Goal: Transaction & Acquisition: Download file/media

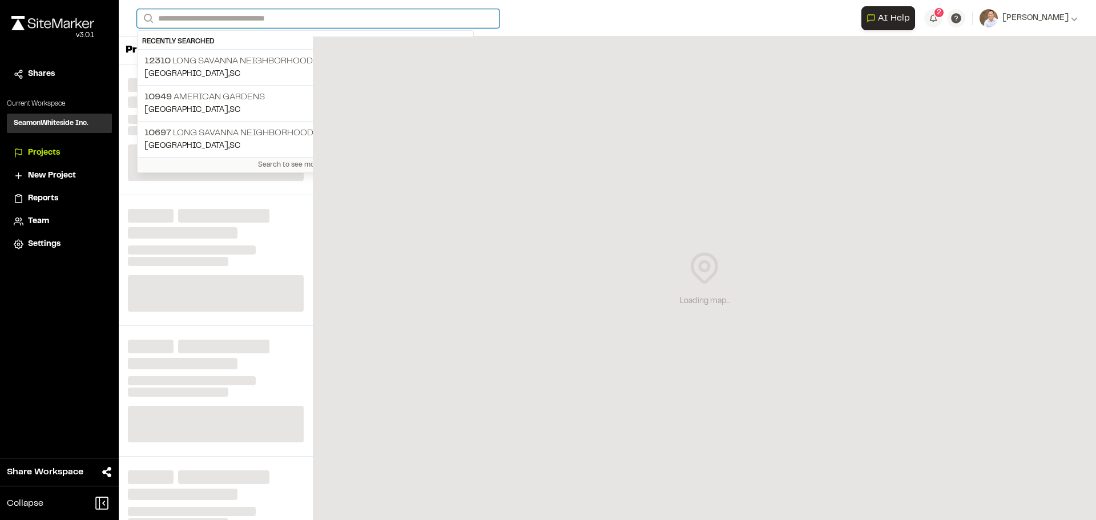
click at [246, 16] on input "Search" at bounding box center [318, 18] width 363 height 19
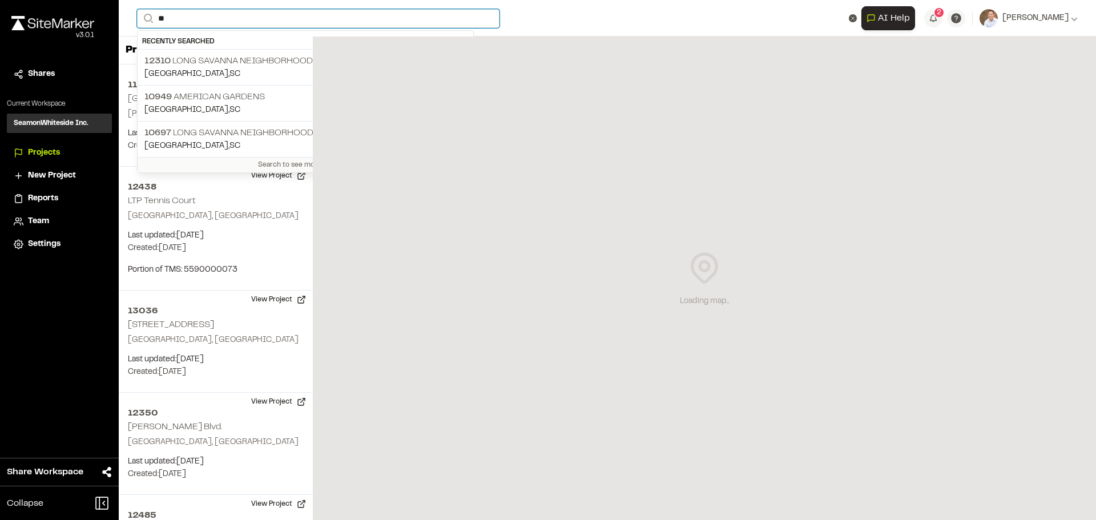
type input "*"
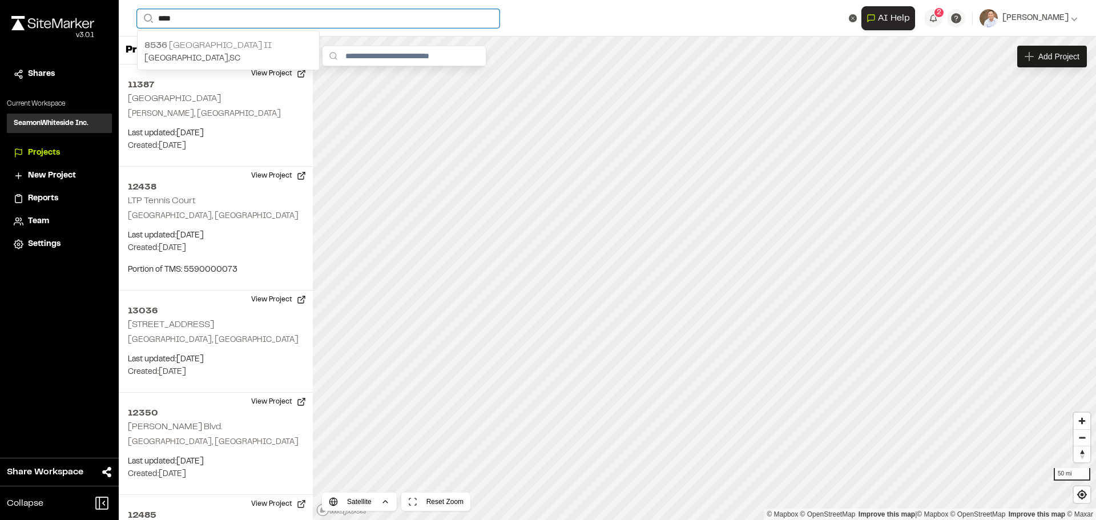
type input "****"
click at [228, 62] on p "[GEOGRAPHIC_DATA] , [GEOGRAPHIC_DATA]" at bounding box center [228, 59] width 168 height 13
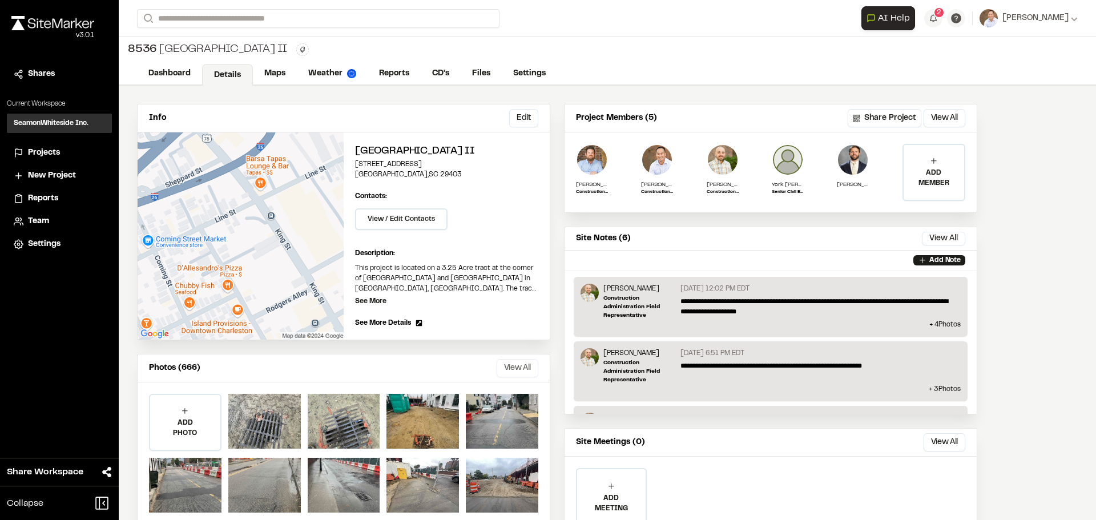
click at [519, 371] on button "View All" at bounding box center [518, 368] width 42 height 18
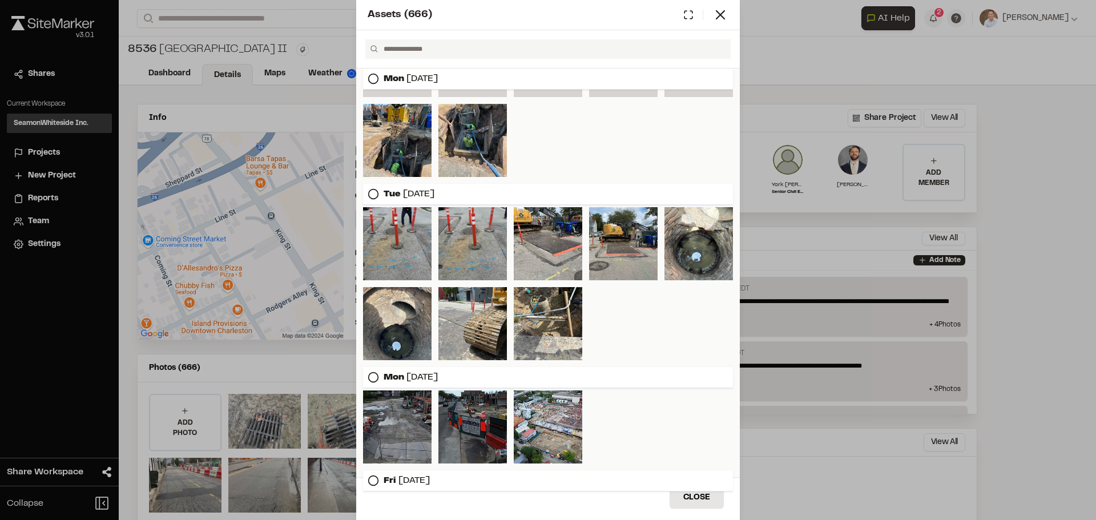
scroll to position [2649, 0]
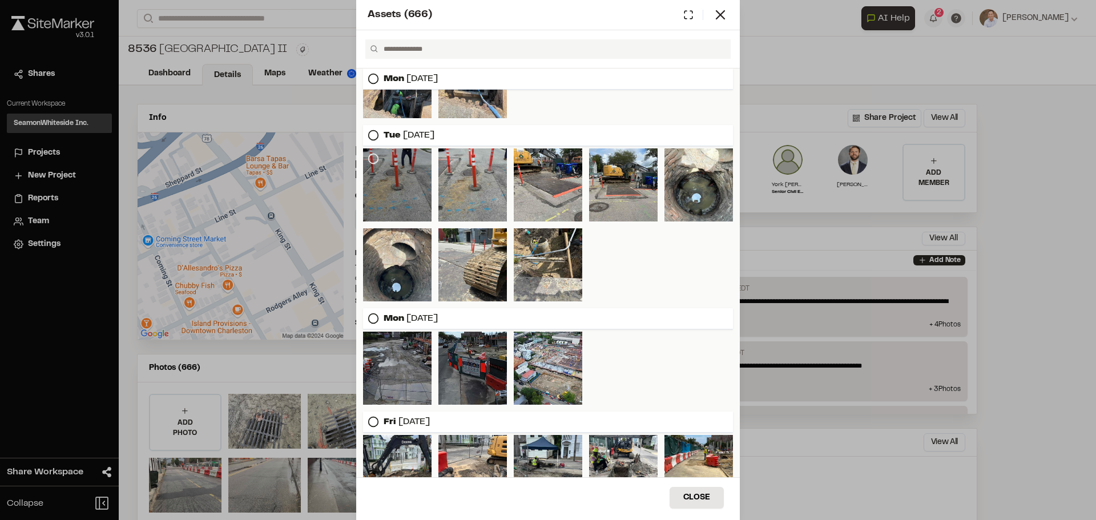
click at [371, 158] on icon at bounding box center [373, 158] width 11 height 11
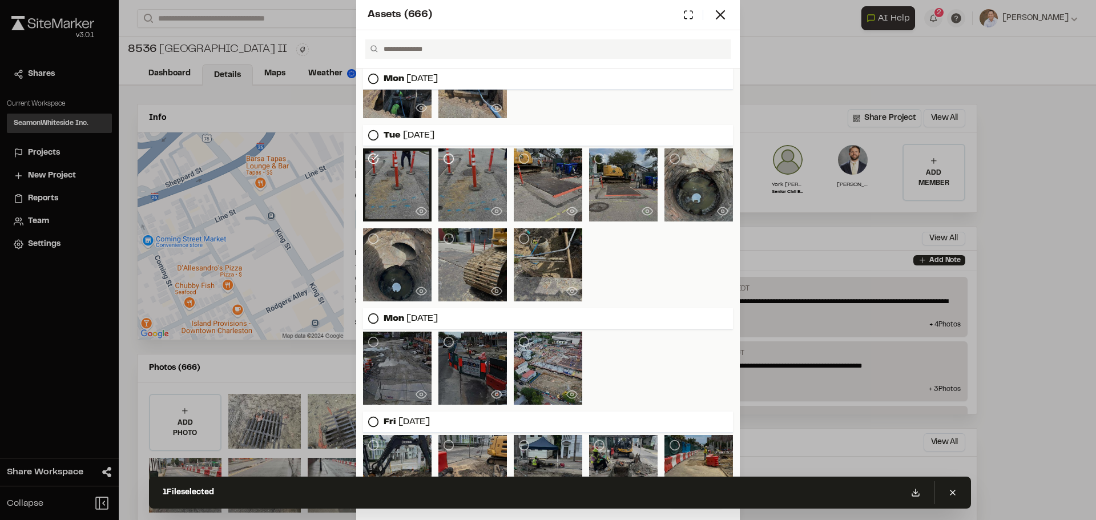
click at [449, 155] on icon at bounding box center [448, 158] width 11 height 11
click at [671, 159] on icon at bounding box center [674, 158] width 11 height 11
click at [519, 160] on icon at bounding box center [524, 158] width 11 height 11
click at [371, 240] on icon at bounding box center [373, 238] width 11 height 11
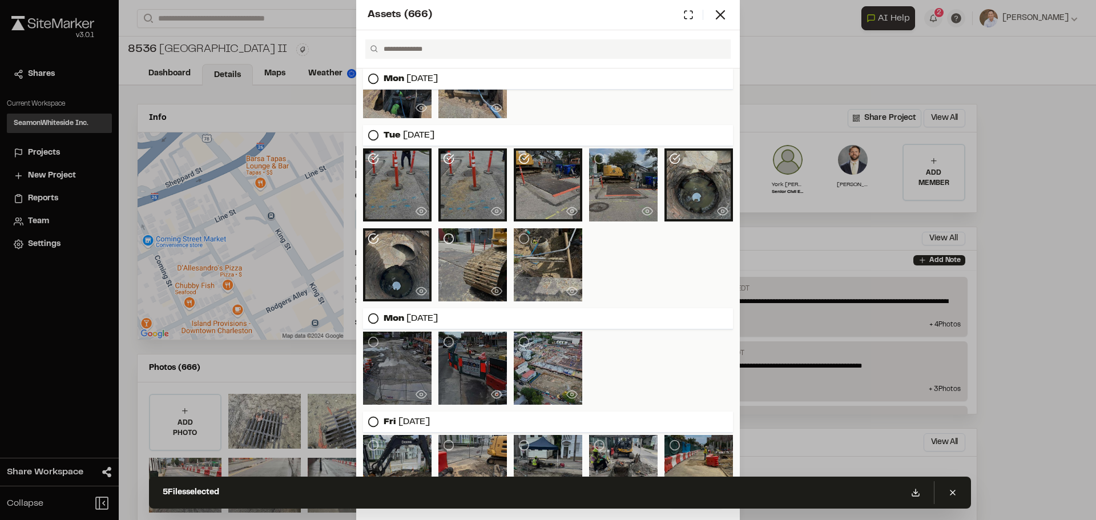
click at [451, 237] on icon at bounding box center [448, 238] width 11 height 11
click at [597, 159] on icon at bounding box center [599, 158] width 11 height 11
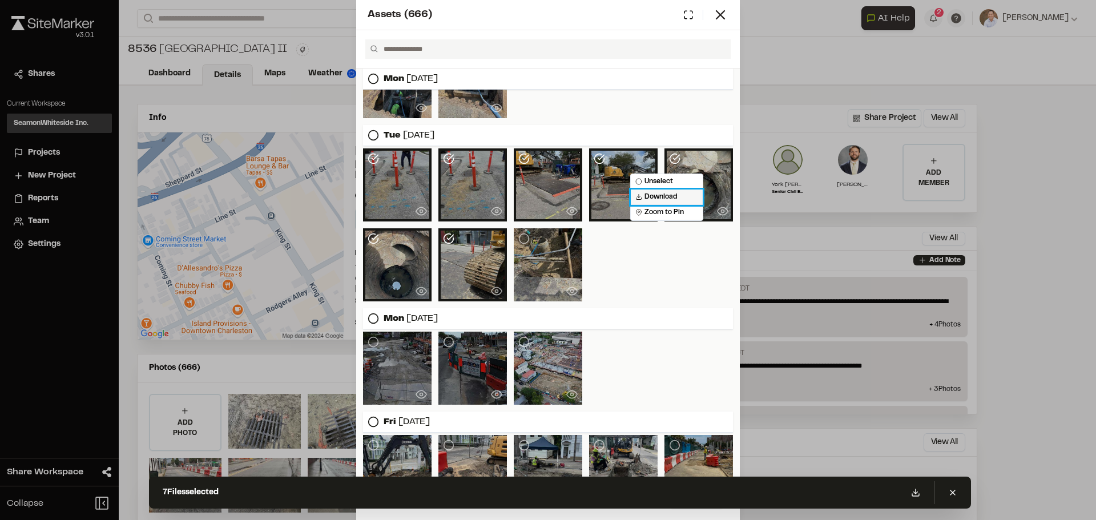
click at [652, 194] on div "Download" at bounding box center [667, 197] width 72 height 15
click at [647, 253] on div at bounding box center [548, 224] width 370 height 153
click at [597, 163] on icon at bounding box center [599, 158] width 11 height 11
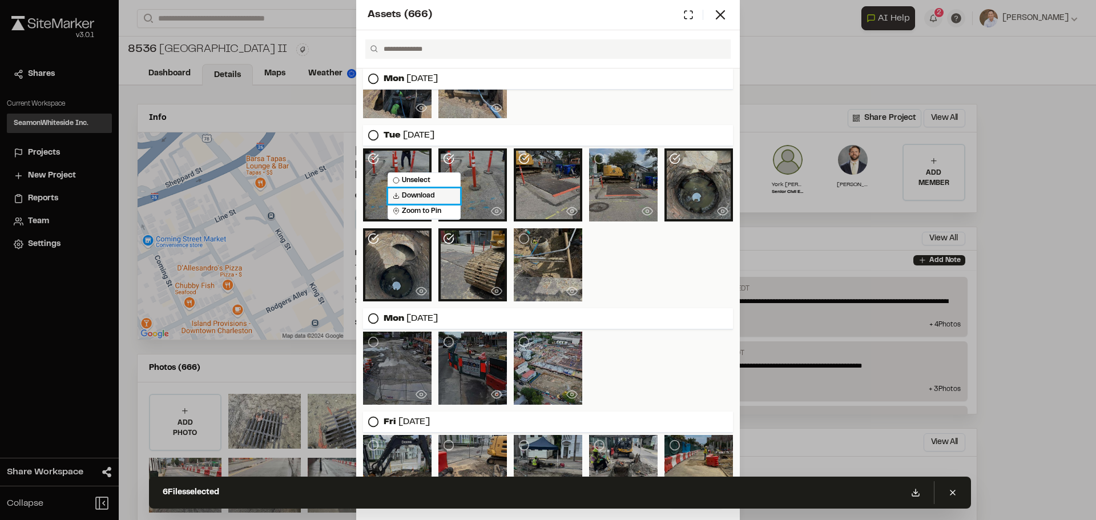
click at [397, 198] on icon at bounding box center [396, 195] width 7 height 7
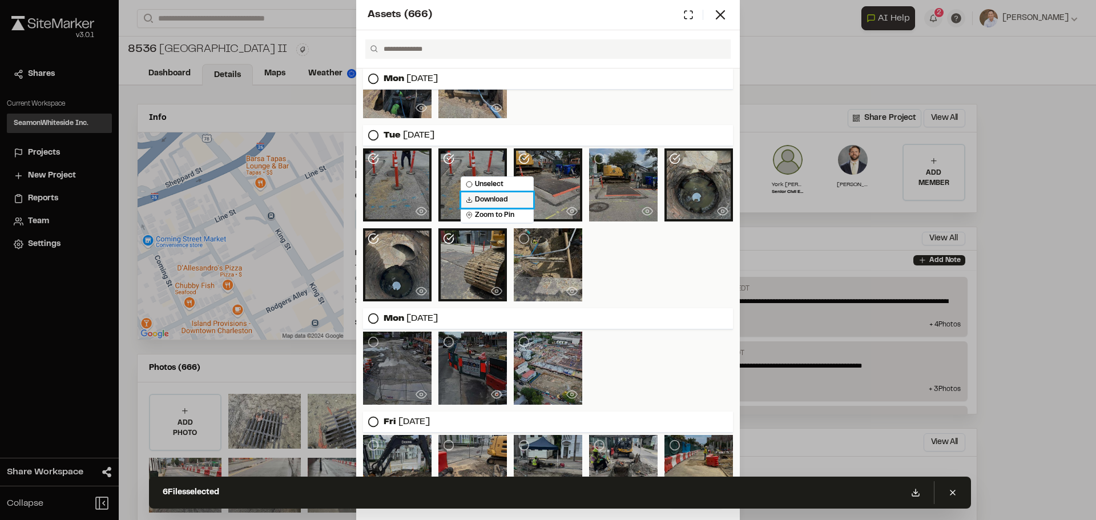
click at [481, 201] on div "Download" at bounding box center [497, 199] width 72 height 15
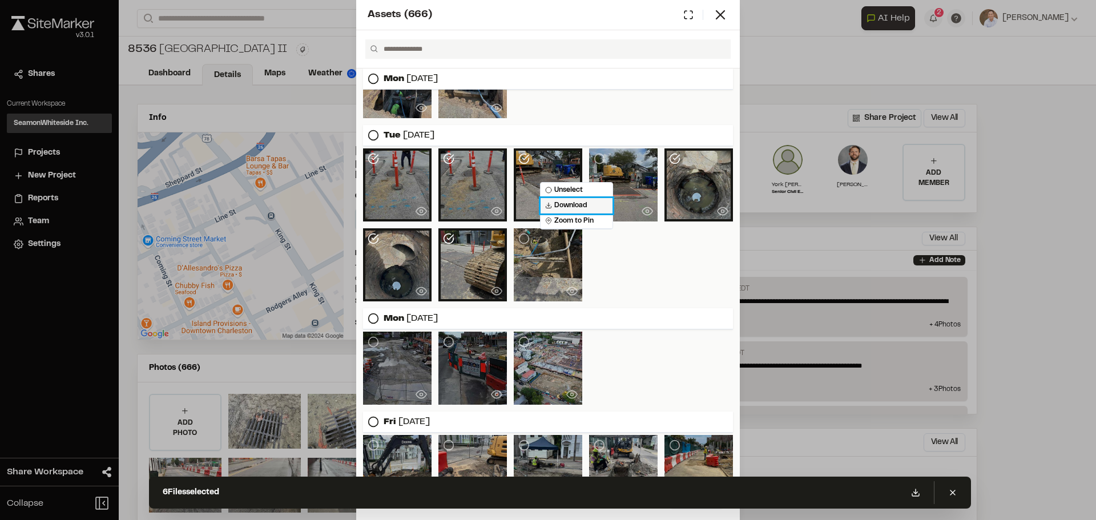
click at [557, 206] on div "Download" at bounding box center [577, 205] width 72 height 15
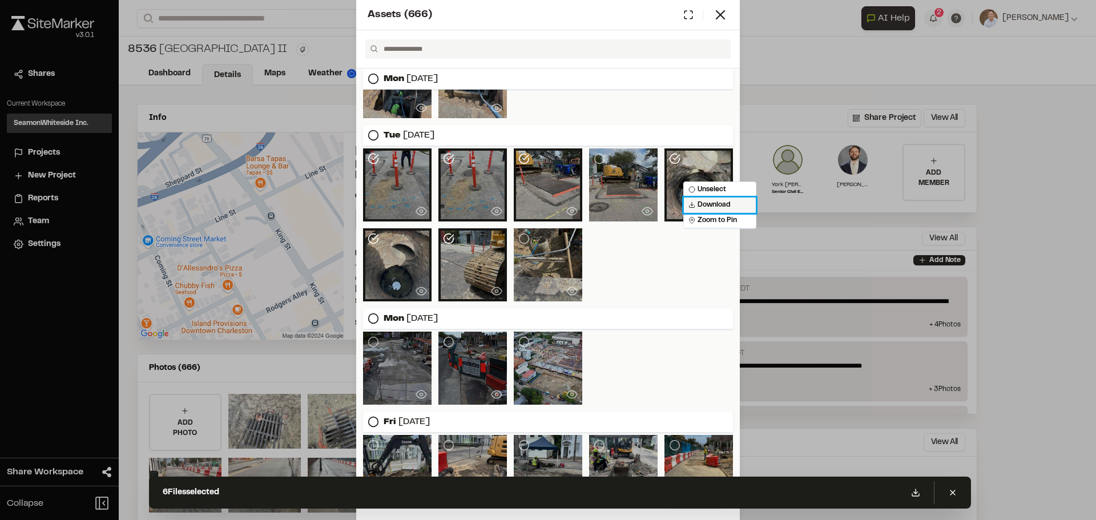
click at [693, 206] on icon at bounding box center [692, 205] width 7 height 7
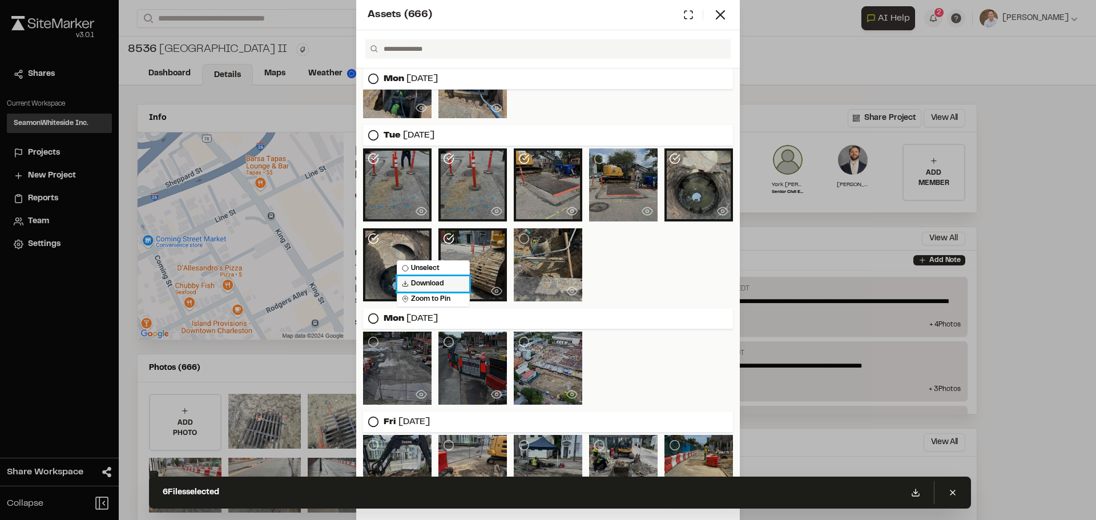
click at [430, 282] on div "Download" at bounding box center [433, 283] width 72 height 15
click at [718, 11] on icon at bounding box center [721, 15] width 16 height 16
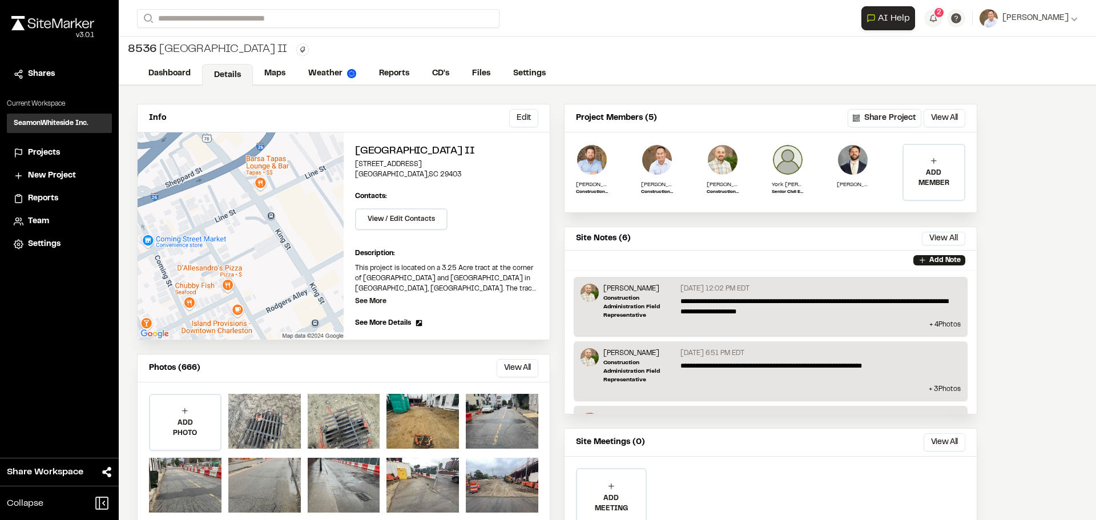
click at [517, 357] on div "Photos (666) View All Assets ( 666 ) [DATE] [DATE] [DATE] [DATE] [DATE] [DATE] …" at bounding box center [344, 369] width 412 height 28
click at [517, 367] on button "View All" at bounding box center [518, 368] width 42 height 18
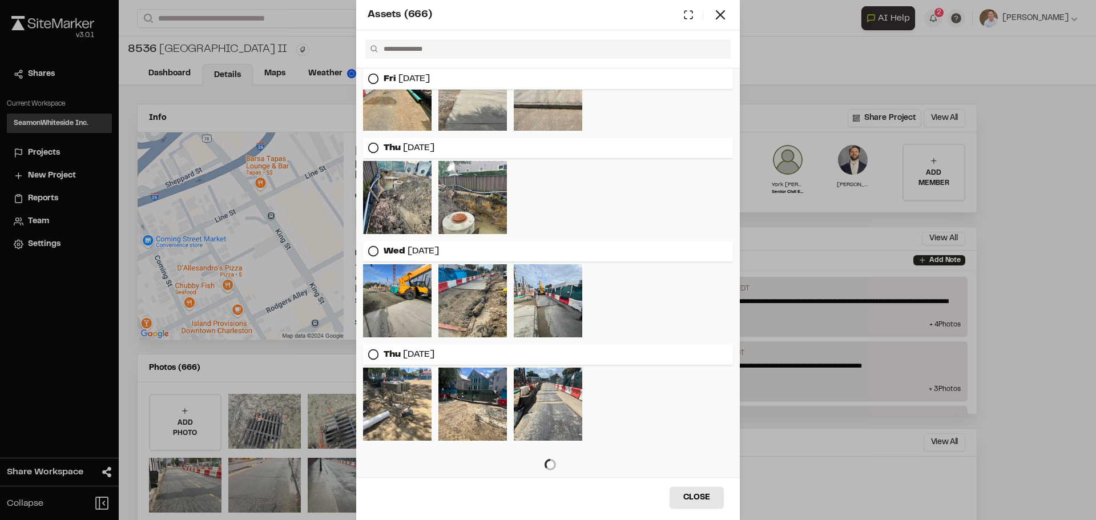
scroll to position [3109, 0]
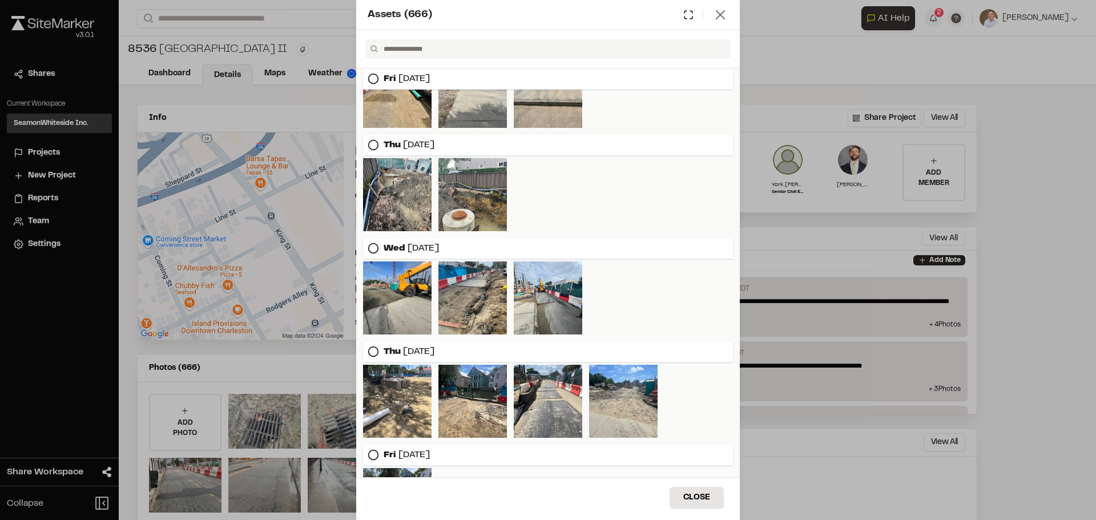
click at [722, 10] on icon at bounding box center [721, 15] width 16 height 16
